Goal: Browse casually

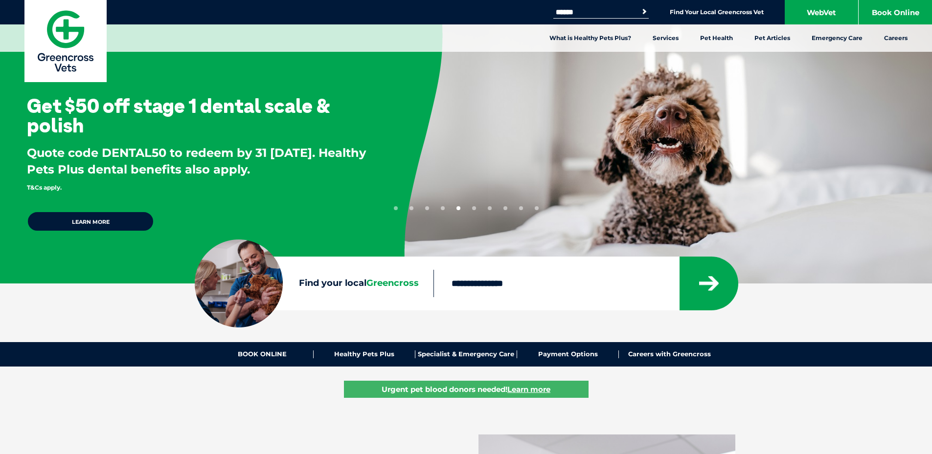
drag, startPoint x: 175, startPoint y: 168, endPoint x: 187, endPoint y: 164, distance: 12.4
click at [175, 168] on p "Quote code DENTAL50 to redeem by 31 September 2025. Healthy Pets Plus dental be…" at bounding box center [199, 169] width 345 height 49
